Goal: Task Accomplishment & Management: Complete application form

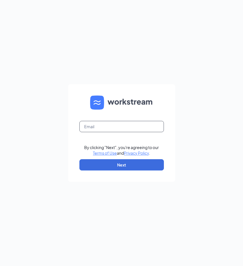
click at [123, 125] on input "text" at bounding box center [121, 126] width 85 height 11
type input "[EMAIL_ADDRESS][DOMAIN_NAME]"
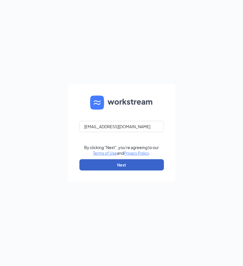
click at [130, 167] on button "Next" at bounding box center [121, 164] width 85 height 11
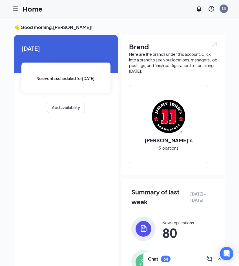
click at [16, 8] on icon "Hamburger" at bounding box center [15, 8] width 7 height 7
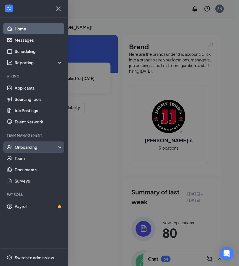
click at [25, 145] on div "Onboarding" at bounding box center [36, 147] width 43 height 6
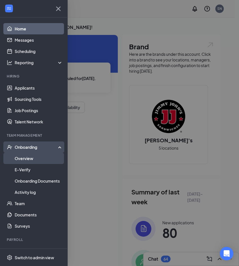
click at [30, 156] on link "Overview" at bounding box center [39, 158] width 48 height 11
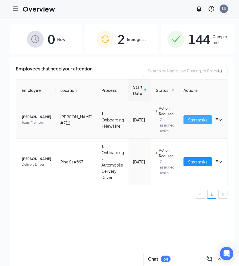
click at [188, 121] on span "Start tasks" at bounding box center [197, 120] width 19 height 6
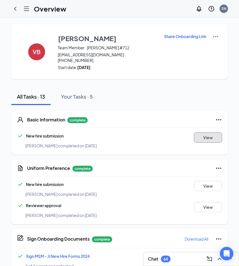
click at [207, 132] on button "View" at bounding box center [208, 137] width 28 height 10
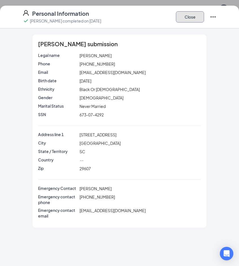
click at [182, 14] on button "Close" at bounding box center [190, 16] width 28 height 11
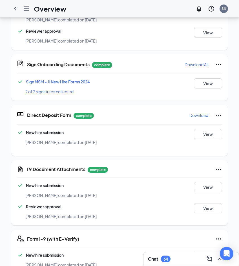
scroll to position [169, 0]
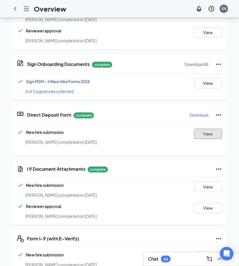
click at [216, 131] on button "View" at bounding box center [208, 134] width 28 height 10
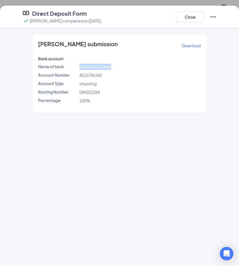
drag, startPoint x: 80, startPoint y: 66, endPoint x: 110, endPoint y: 66, distance: 30.7
click at [110, 66] on span "RENASANT BANK" at bounding box center [95, 66] width 32 height 5
copy span "RENASANT BANK"
drag, startPoint x: 78, startPoint y: 92, endPoint x: 113, endPoint y: 92, distance: 34.7
click at [113, 92] on div "084201294" at bounding box center [140, 92] width 124 height 6
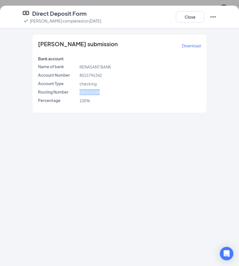
copy span "084201294"
drag, startPoint x: 78, startPoint y: 76, endPoint x: 106, endPoint y: 76, distance: 27.9
click at [106, 76] on div "Account Number 8015796342" at bounding box center [119, 75] width 165 height 6
copy div "8015796342"
drag, startPoint x: 192, startPoint y: 16, endPoint x: 147, endPoint y: 83, distance: 80.3
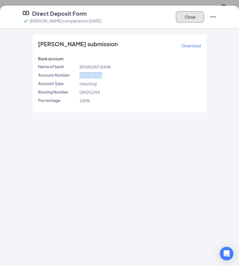
click at [192, 16] on button "Close" at bounding box center [190, 16] width 28 height 11
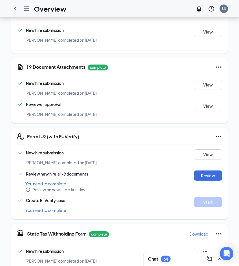
scroll to position [282, 0]
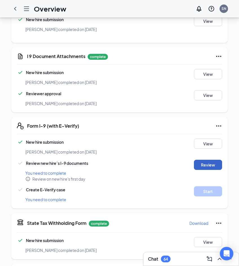
click at [210, 161] on button "Review" at bounding box center [208, 165] width 28 height 10
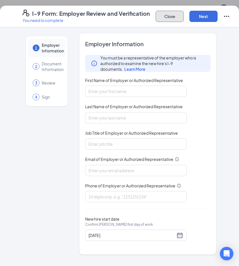
click at [166, 14] on button "Close" at bounding box center [170, 16] width 28 height 11
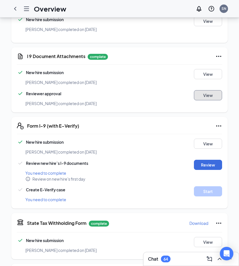
click at [197, 90] on button "View" at bounding box center [208, 95] width 28 height 10
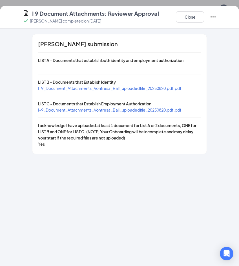
click at [97, 91] on div "I-9_Document_Attachments_Vontresa_Ball_uploadedfile_20250820.pdf.pdf" at bounding box center [109, 88] width 143 height 6
click at [99, 87] on span "I-9_Document_Attachments_Vontresa_Ball_uploadedfile_20250820.pdf.pdf" at bounding box center [109, 88] width 143 height 5
click at [96, 110] on span "I-9_Document_Attachments_Vontresa_Ball_uploadedfile_20250820.pdf.pdf" at bounding box center [109, 109] width 143 height 5
click at [187, 15] on button "Close" at bounding box center [190, 16] width 28 height 11
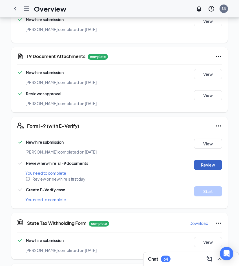
click at [202, 160] on button "Review" at bounding box center [208, 165] width 28 height 10
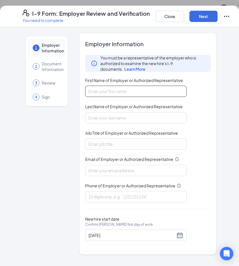
click at [142, 90] on input "First Name of Employer or Authorized Representative" at bounding box center [135, 91] width 101 height 11
type input "[PERSON_NAME]"
type input "Nicosia"
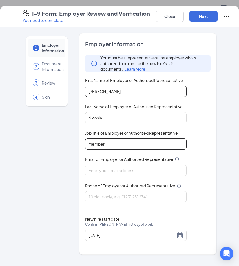
type input "Member"
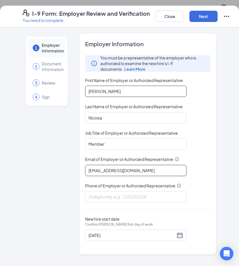
type input "[EMAIL_ADDRESS][DOMAIN_NAME]"
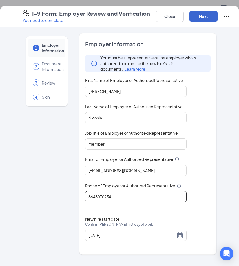
type input "8648070234"
click at [205, 21] on button "Next" at bounding box center [203, 16] width 28 height 11
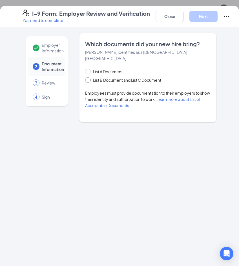
click at [86, 77] on input "List B Document and List C Document" at bounding box center [87, 79] width 4 height 4
radio input "true"
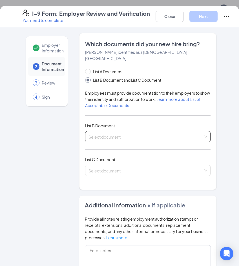
click at [116, 132] on input "search" at bounding box center [145, 135] width 115 height 8
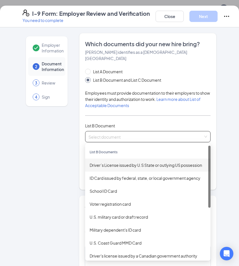
click at [111, 162] on div "Driver’s License issued by U.S State or outlying US possession" at bounding box center [148, 165] width 116 height 6
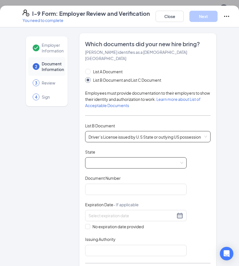
click at [111, 157] on span at bounding box center [135, 162] width 95 height 11
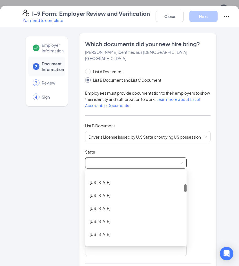
scroll to position [141, 0]
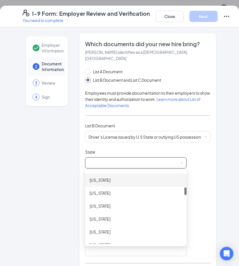
click at [121, 177] on div "[US_STATE]" at bounding box center [136, 180] width 92 height 6
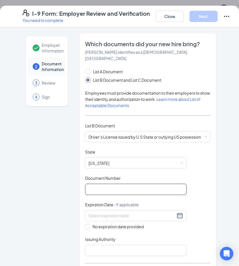
click at [103, 184] on input "Document Number" at bounding box center [135, 189] width 101 height 11
type input "060577474"
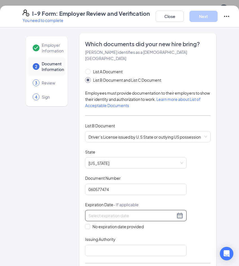
click at [126, 212] on input at bounding box center [131, 215] width 87 height 6
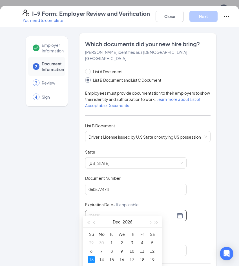
click at [92, 258] on div "13" at bounding box center [91, 259] width 7 height 7
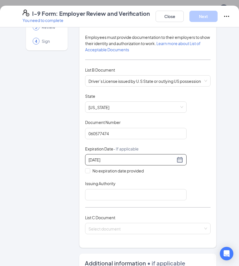
scroll to position [56, 0]
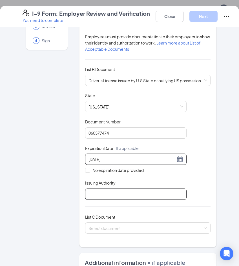
type input "[DATE]"
click at [108, 188] on input "Issuing Authority" at bounding box center [135, 193] width 101 height 11
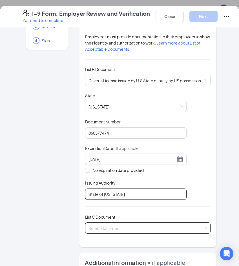
click at [138, 225] on span at bounding box center [145, 228] width 115 height 11
type input "State of [US_STATE]"
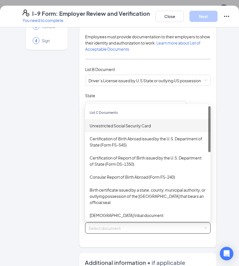
click at [125, 123] on div "Unrestricted Social Security Card" at bounding box center [148, 126] width 116 height 6
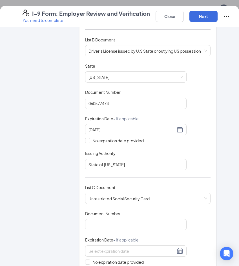
scroll to position [113, 0]
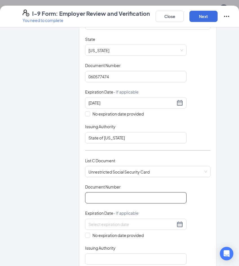
click at [107, 192] on input "Document Number" at bounding box center [135, 197] width 101 height 11
type input "673074292"
click at [86, 233] on input "No expiration date provided" at bounding box center [87, 235] width 4 height 4
checkbox input "true"
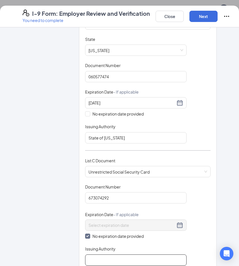
click at [112, 254] on input "Issuing Authority" at bounding box center [135, 259] width 101 height 11
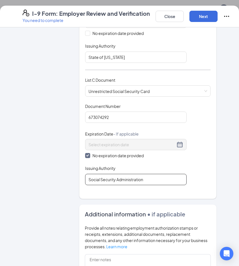
scroll to position [225, 0]
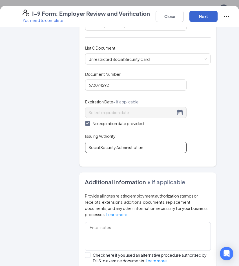
type input "Social Security Administration"
click at [207, 19] on button "Next" at bounding box center [203, 16] width 28 height 11
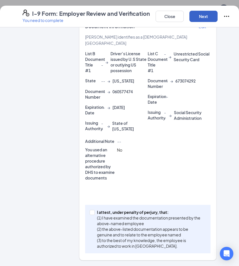
scroll to position [151, 0]
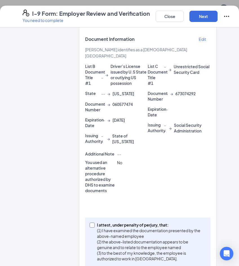
click at [90, 223] on input "I attest, under penalty of [PERSON_NAME], that: (1) I have examined the documen…" at bounding box center [92, 225] width 4 height 4
checkbox input "true"
click at [203, 15] on button "Next" at bounding box center [203, 16] width 28 height 11
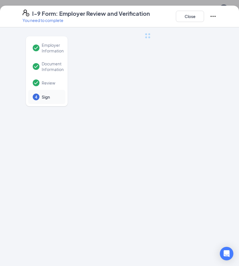
scroll to position [0, 0]
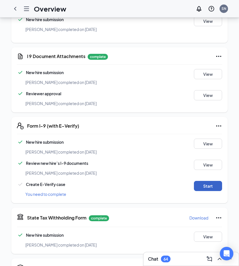
click at [216, 184] on button "Start" at bounding box center [208, 186] width 28 height 10
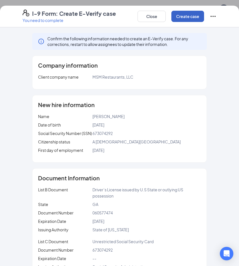
click at [179, 18] on button "Create case" at bounding box center [187, 16] width 33 height 11
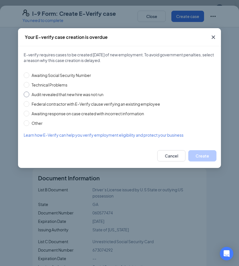
click at [27, 93] on input "Audit revealed that new hire was not run" at bounding box center [27, 95] width 6 height 6
radio input "true"
click at [209, 157] on button "Create" at bounding box center [202, 155] width 28 height 11
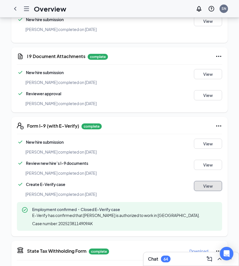
scroll to position [422, 0]
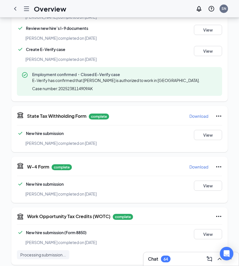
click at [201, 113] on p "Download" at bounding box center [198, 116] width 19 height 6
click at [204, 164] on p "Download" at bounding box center [198, 167] width 19 height 6
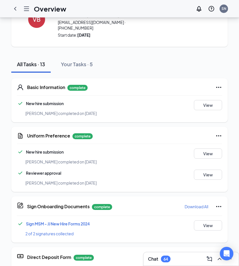
scroll to position [0, 0]
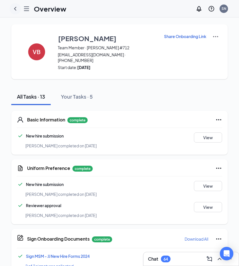
click at [14, 8] on icon "ChevronLeft" at bounding box center [15, 8] width 7 height 7
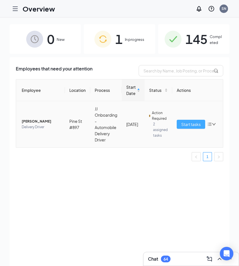
click at [185, 126] on span "Start tasks" at bounding box center [190, 124] width 19 height 6
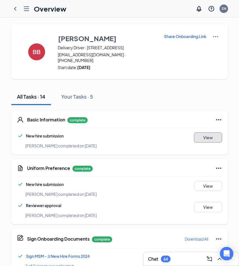
click at [205, 133] on button "View" at bounding box center [208, 137] width 28 height 10
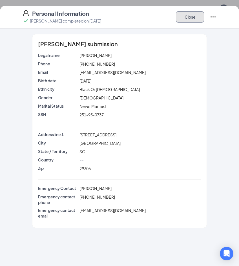
click at [195, 15] on button "Close" at bounding box center [190, 16] width 28 height 11
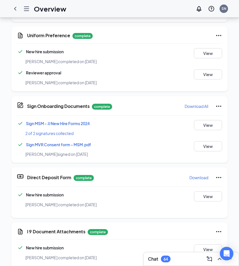
scroll to position [141, 0]
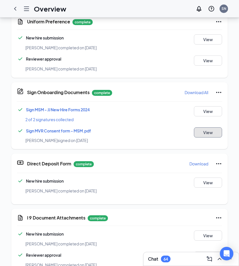
click at [206, 127] on button "View" at bounding box center [208, 132] width 28 height 10
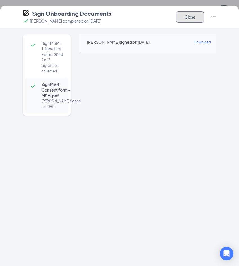
drag, startPoint x: 200, startPoint y: 18, endPoint x: 165, endPoint y: 86, distance: 76.6
click at [200, 18] on button "Close" at bounding box center [190, 16] width 28 height 11
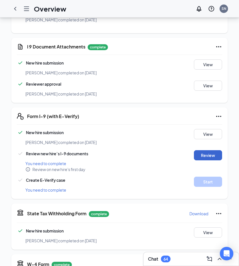
scroll to position [310, 0]
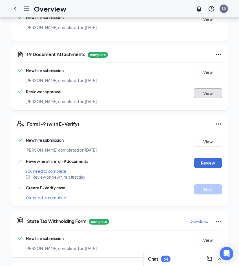
click at [208, 88] on button "View" at bounding box center [208, 93] width 28 height 10
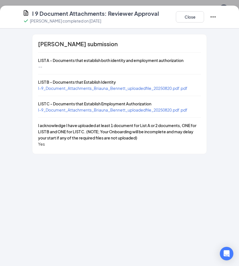
click at [87, 89] on span "I-9_Document_Attachments_Briauna_Bennett_uploadedfile_20250820.pdf.pdf" at bounding box center [112, 88] width 149 height 5
click at [118, 109] on span "I-9_Document_Attachments_Briauna_Bennett_uploadedfile_20250820.pdf.pdf" at bounding box center [112, 109] width 149 height 5
click at [188, 17] on button "Close" at bounding box center [190, 16] width 28 height 11
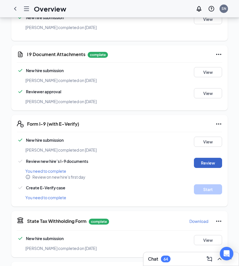
click at [213, 158] on button "Review" at bounding box center [208, 163] width 28 height 10
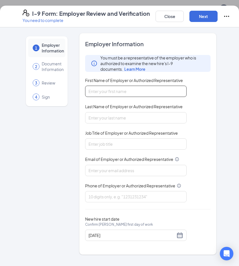
click at [111, 91] on input "First Name of Employer or Authorized Representative" at bounding box center [135, 91] width 101 height 11
type input "[PERSON_NAME]"
type input "Nicosia"
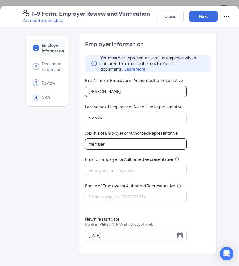
type input "Member"
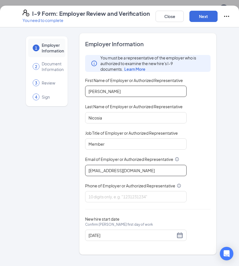
type input "[EMAIL_ADDRESS][DOMAIN_NAME]"
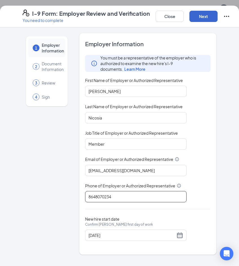
type input "8648070234"
click at [203, 16] on button "Next" at bounding box center [203, 16] width 28 height 11
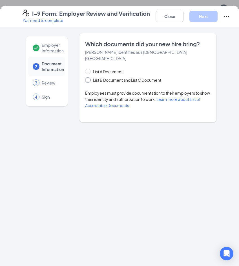
click at [88, 77] on input "List B Document and List C Document" at bounding box center [87, 79] width 4 height 4
radio input "true"
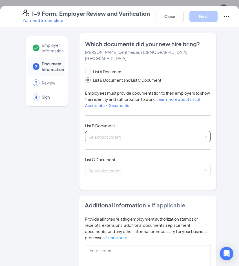
click at [123, 131] on input "search" at bounding box center [145, 135] width 115 height 8
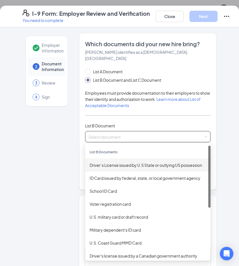
click at [114, 162] on div "Driver’s License issued by U.S State or outlying US possession" at bounding box center [148, 165] width 116 height 6
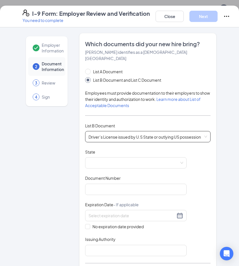
click at [109, 151] on div "State" at bounding box center [135, 153] width 101 height 8
click at [111, 151] on div "State" at bounding box center [135, 153] width 101 height 8
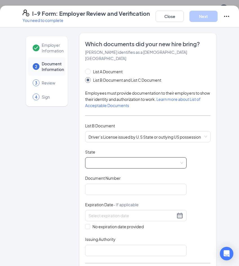
click at [111, 157] on span at bounding box center [135, 162] width 95 height 11
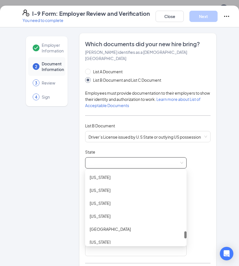
scroll to position [565, 0]
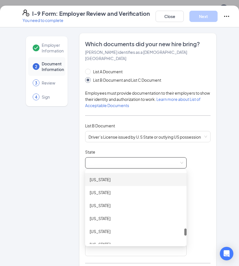
click at [109, 176] on div "[US_STATE]" at bounding box center [136, 179] width 92 height 6
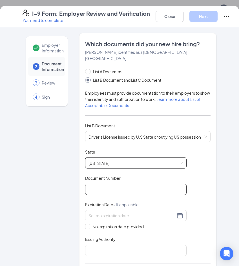
click at [106, 184] on input "Document Number" at bounding box center [135, 189] width 101 height 11
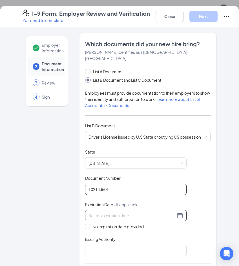
type input "102143501"
click at [102, 212] on input at bounding box center [131, 215] width 87 height 6
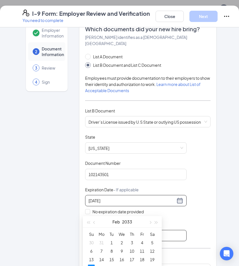
scroll to position [28, 0]
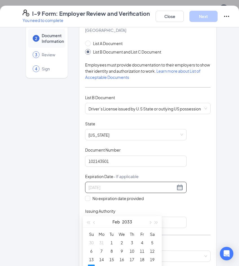
click at [92, 266] on div "20" at bounding box center [91, 268] width 7 height 7
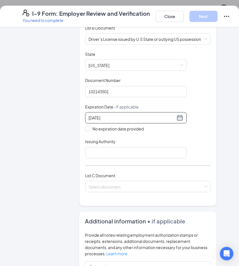
scroll to position [113, 0]
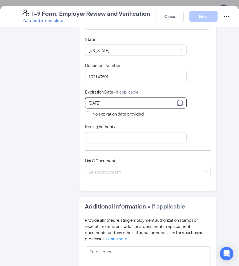
type input "[DATE]"
click at [134, 132] on input "Issuing Authority" at bounding box center [135, 137] width 101 height 11
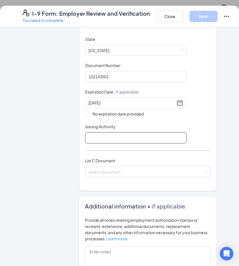
type input "S"
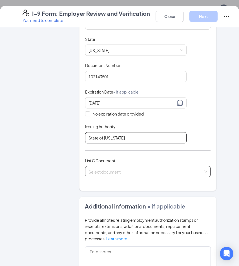
type input "State of [US_STATE]"
click at [128, 167] on input "search" at bounding box center [145, 170] width 115 height 8
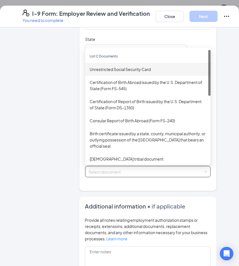
click at [114, 68] on div "Unrestricted Social Security Card" at bounding box center [147, 69] width 125 height 13
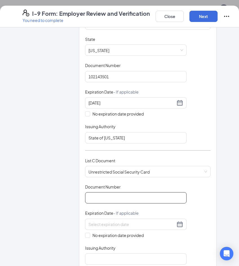
click at [120, 195] on input "Document Number" at bounding box center [135, 197] width 101 height 11
type input "251930737"
click at [87, 233] on span at bounding box center [87, 235] width 5 height 5
click at [87, 233] on input "No expiration date provided" at bounding box center [87, 235] width 4 height 4
checkbox input "true"
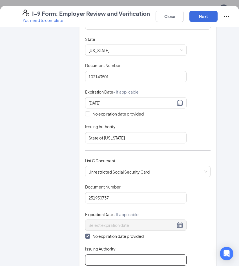
click at [99, 254] on input "Issuing Authority" at bounding box center [135, 259] width 101 height 11
type input "Social Security Administration"
click at [205, 8] on div "I-9 Form: Employer Review and Verification You need to complete Close Next" at bounding box center [119, 17] width 239 height 22
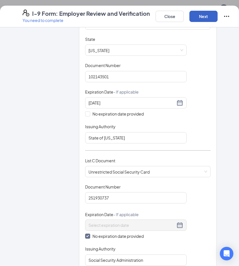
click at [203, 15] on button "Next" at bounding box center [203, 16] width 28 height 11
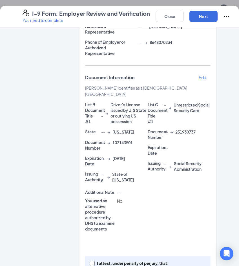
click at [90, 261] on span at bounding box center [92, 263] width 5 height 5
click at [90, 261] on input "I attest, under penalty of [PERSON_NAME], that: (1) I have examined the documen…" at bounding box center [92, 263] width 4 height 4
checkbox input "true"
click at [209, 20] on button "Next" at bounding box center [203, 16] width 28 height 11
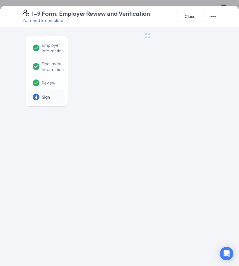
scroll to position [0, 0]
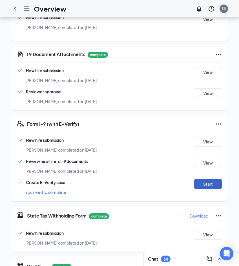
click at [202, 182] on button "Start" at bounding box center [208, 184] width 28 height 10
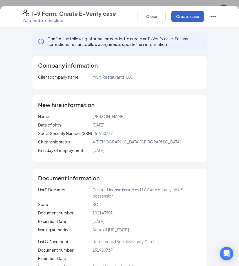
click at [190, 19] on button "Create case" at bounding box center [187, 16] width 33 height 11
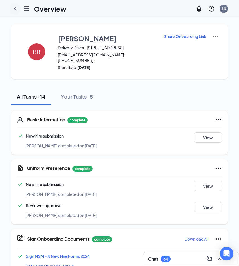
click at [16, 6] on icon "ChevronLeft" at bounding box center [15, 8] width 7 height 7
